Goal: Information Seeking & Learning: Learn about a topic

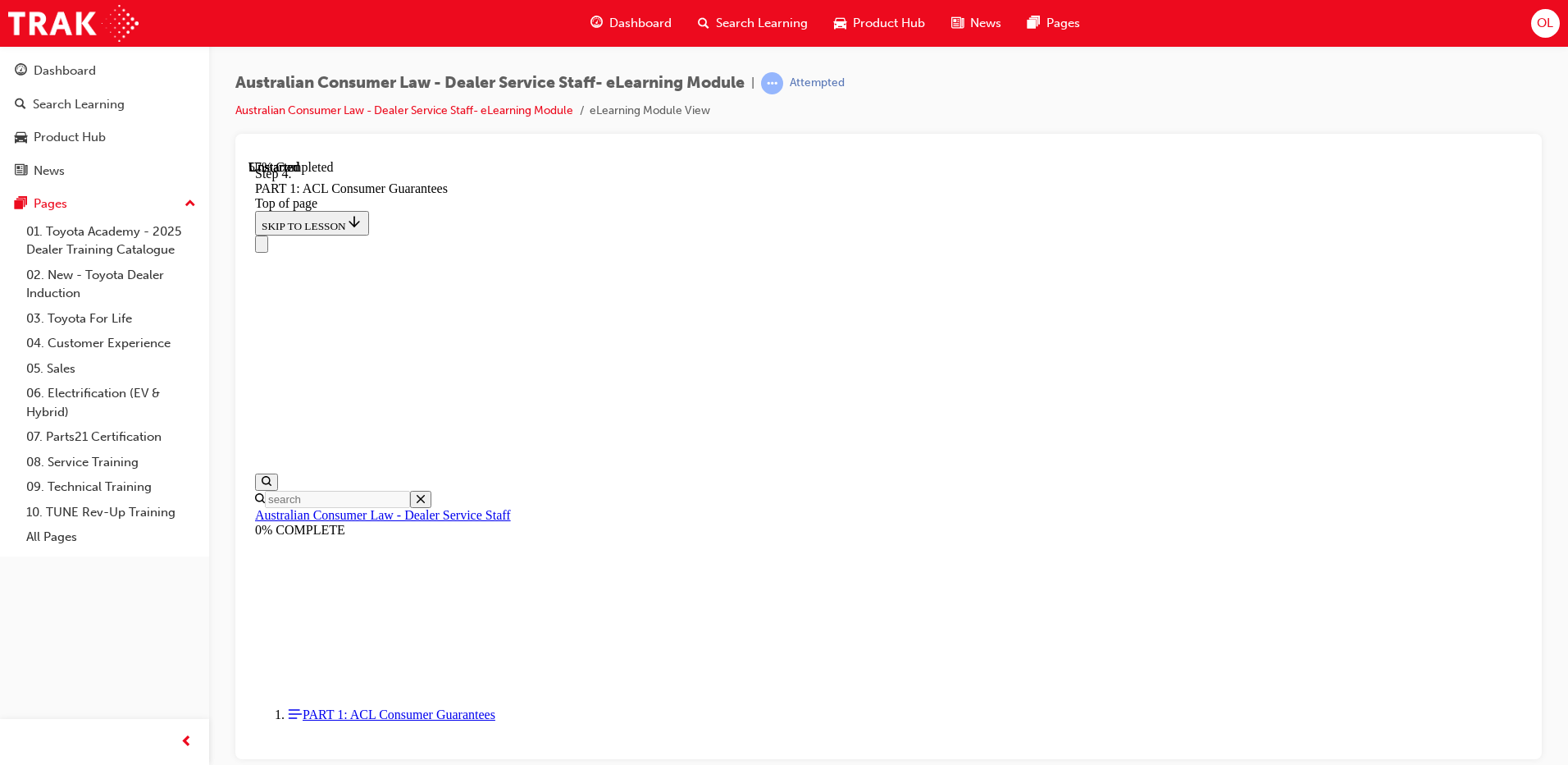
scroll to position [8050, 0]
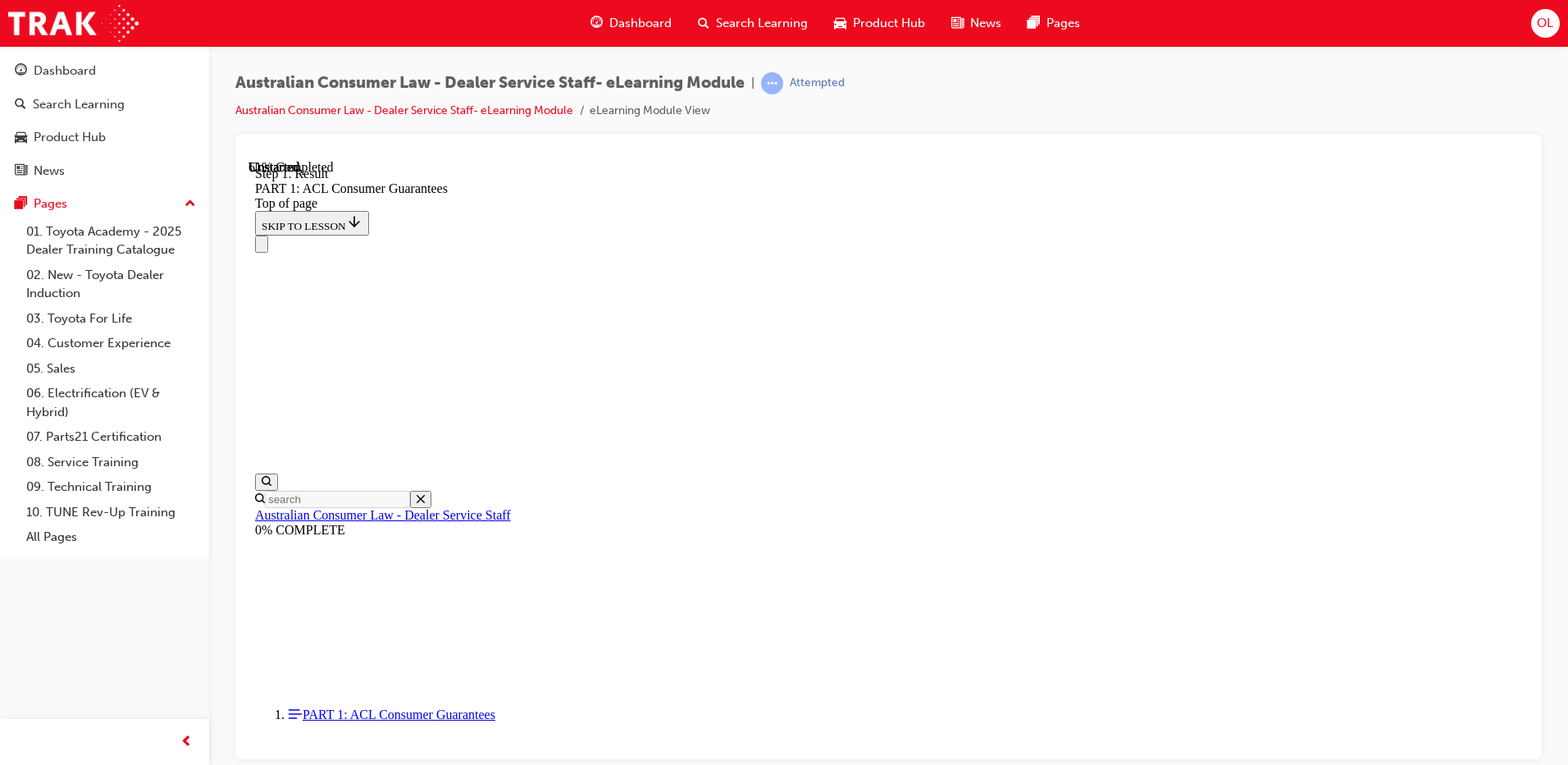
scroll to position [9292, 0]
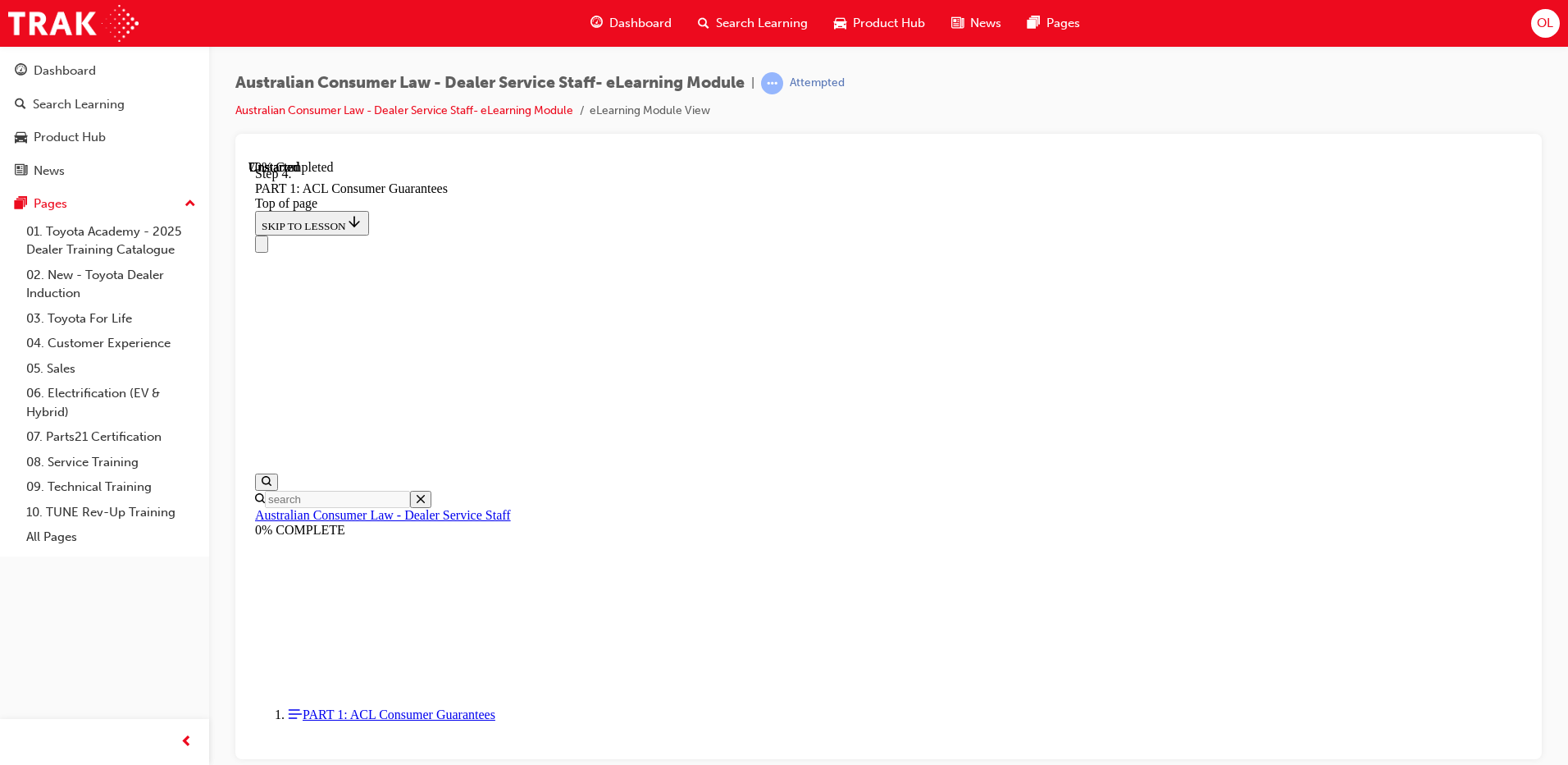
scroll to position [11617, 0]
